Goal: Communication & Community: Connect with others

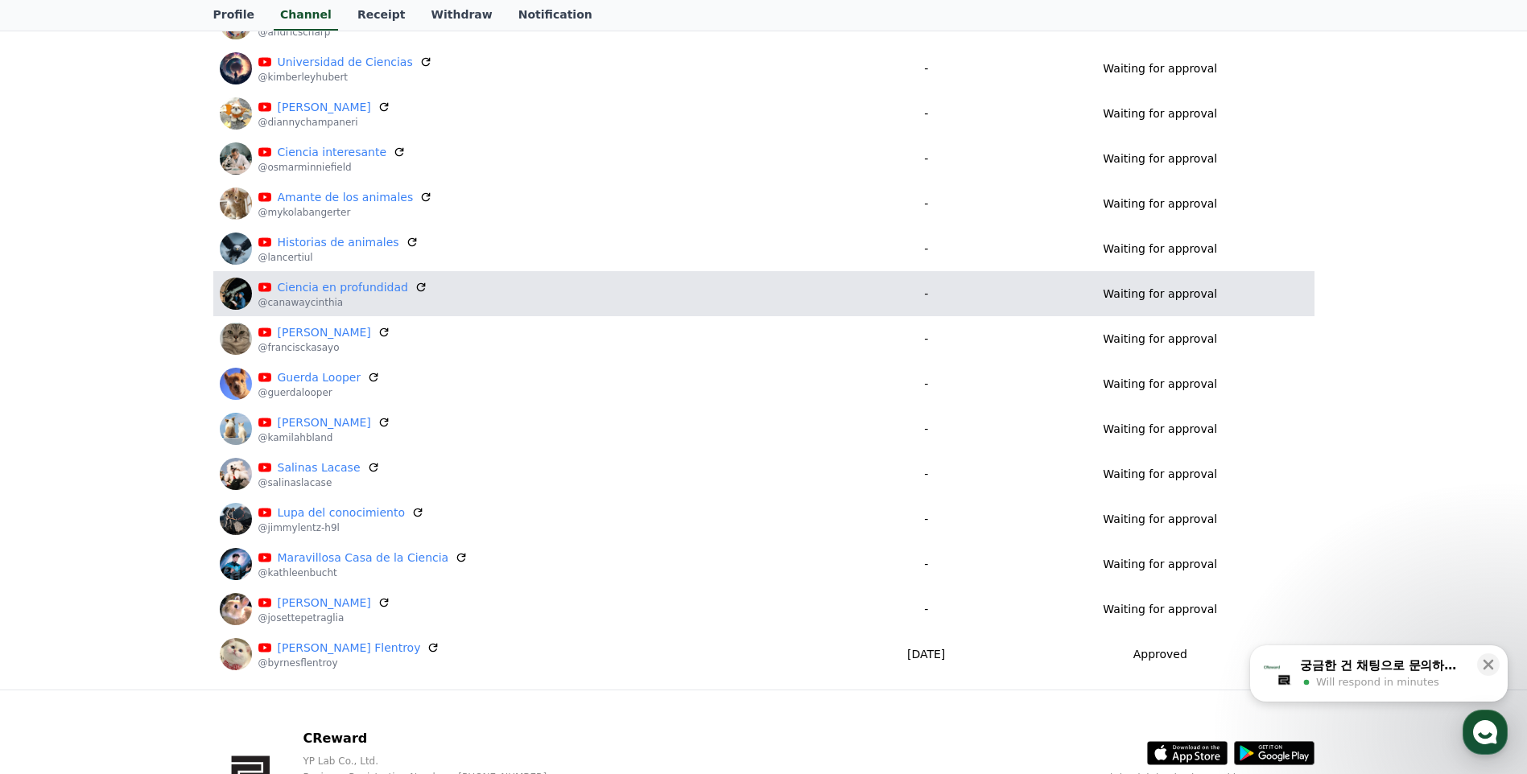
scroll to position [537, 0]
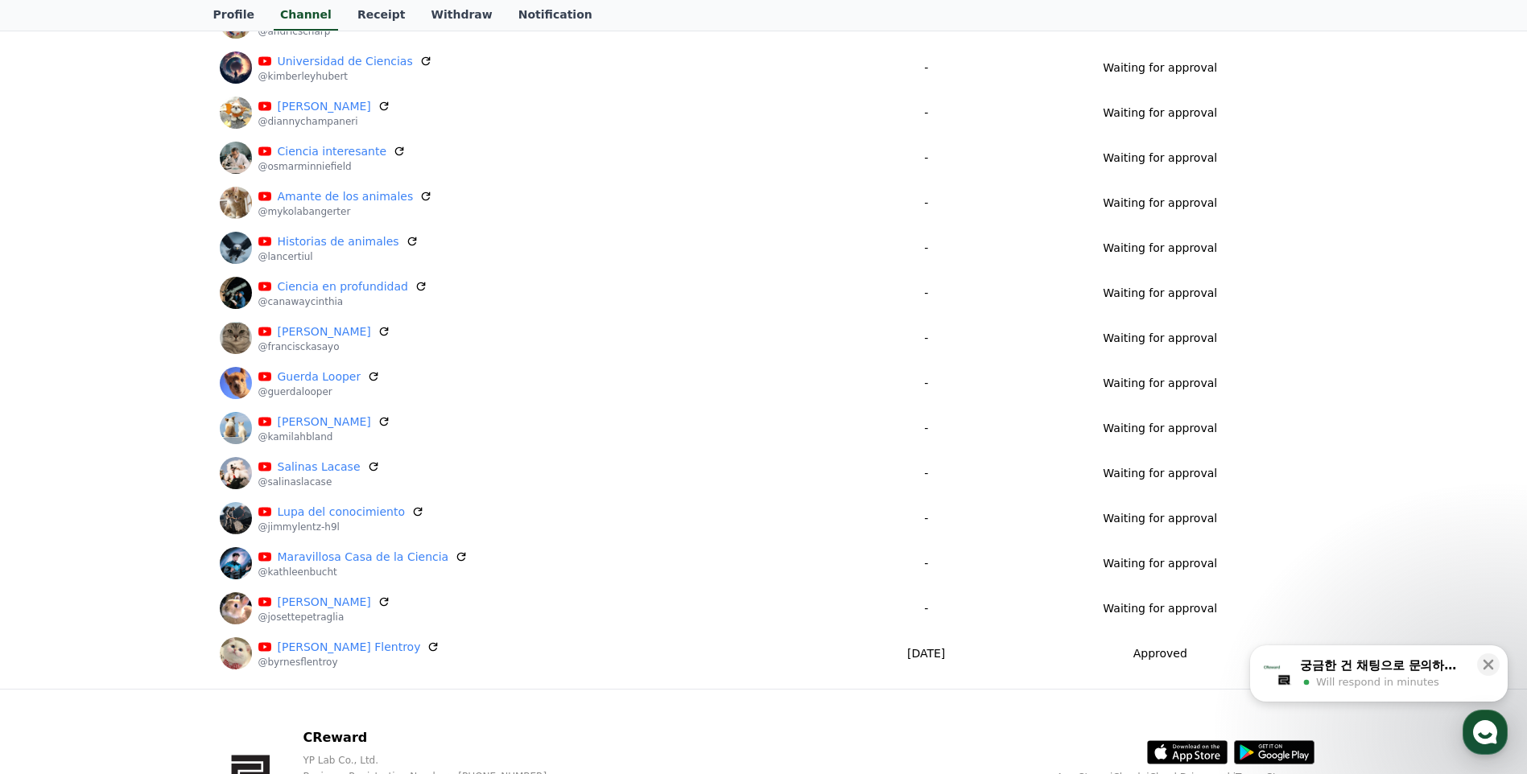
click at [1413, 677] on span "Will respond in minutes" at bounding box center [1377, 682] width 123 height 14
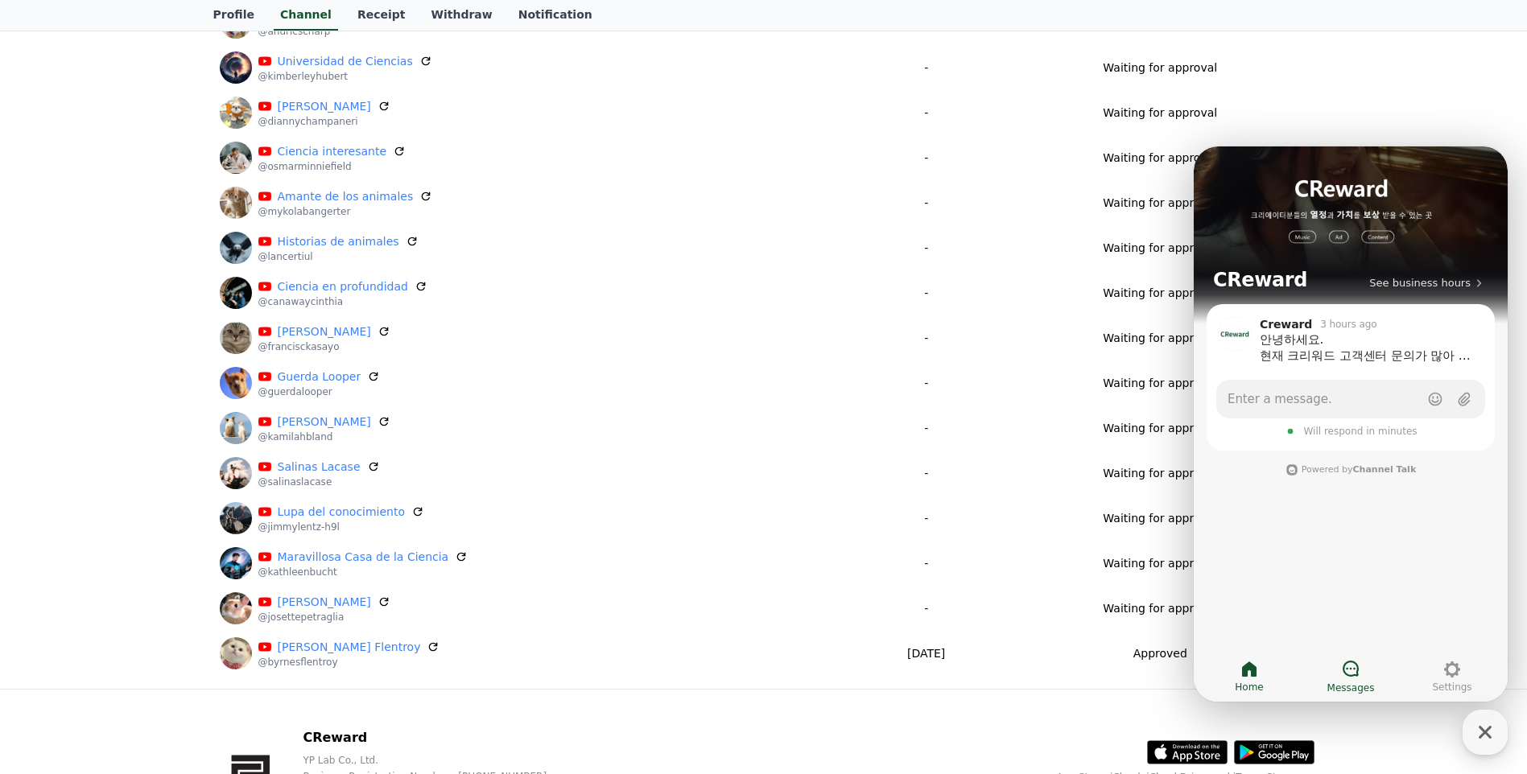
click at [1367, 665] on link "Messages" at bounding box center [1350, 677] width 101 height 40
